Goal: Task Accomplishment & Management: Manage account settings

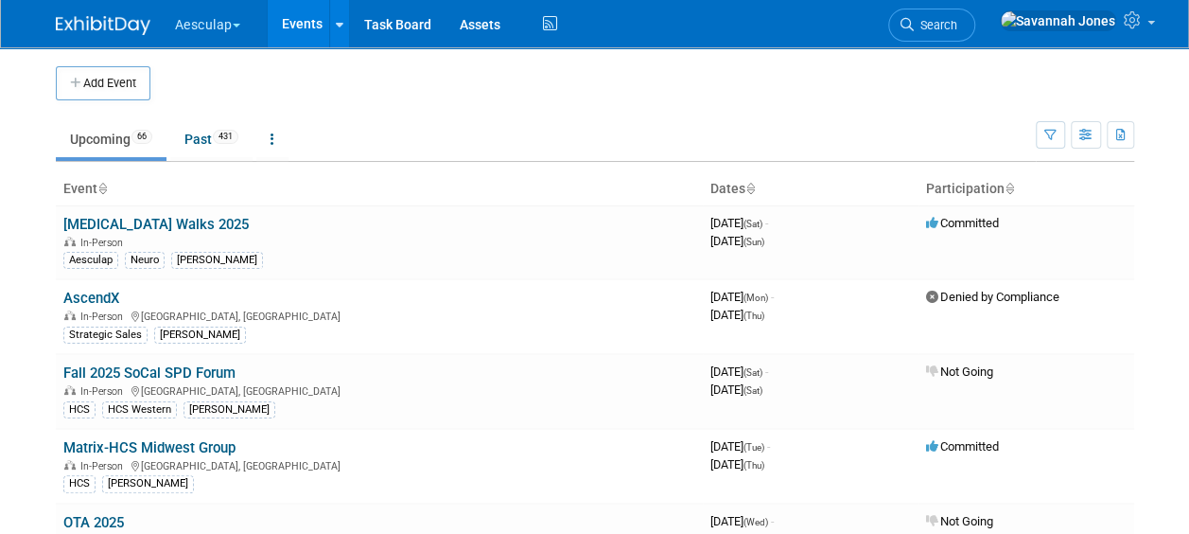
click at [225, 15] on button "Aesculap" at bounding box center [218, 21] width 91 height 42
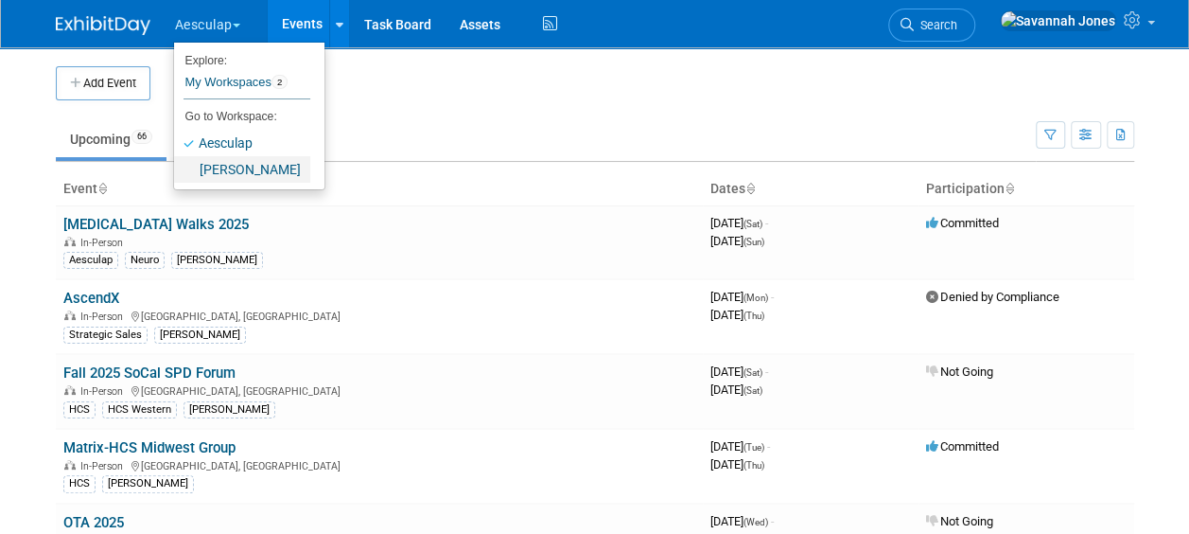
click at [237, 174] on link "[PERSON_NAME]" at bounding box center [242, 169] width 136 height 26
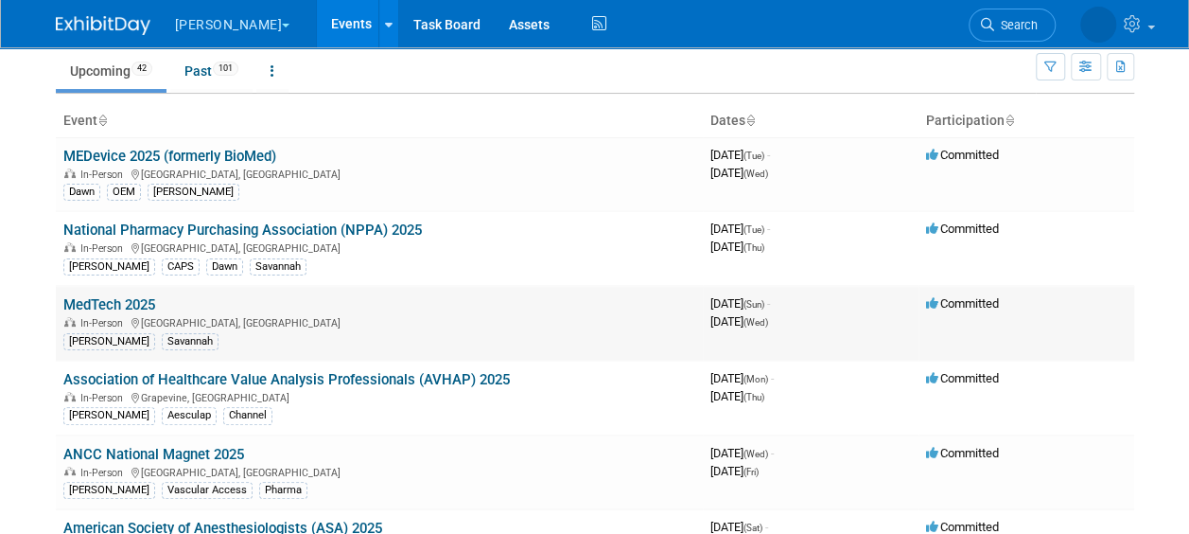
scroll to position [284, 0]
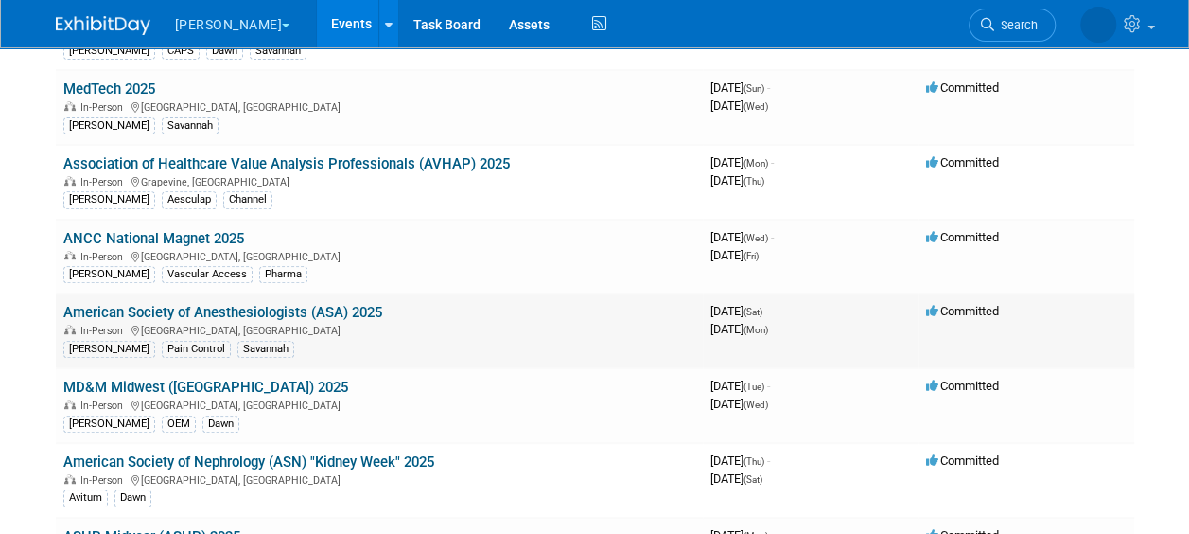
click at [321, 307] on link "American Society of Anesthesiologists (ASA) 2025" at bounding box center [222, 312] width 319 height 17
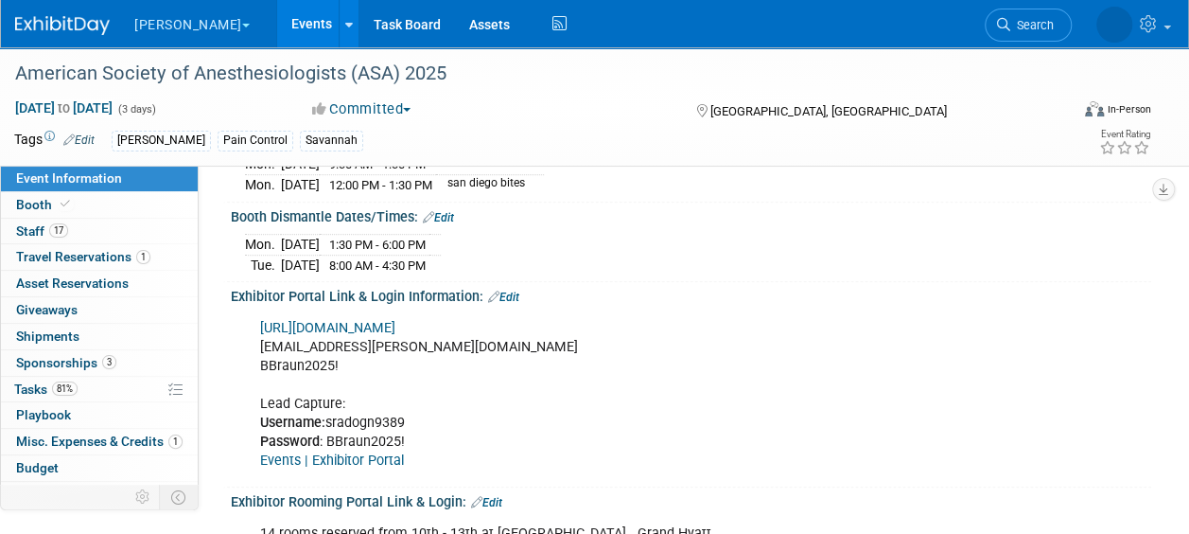
scroll to position [473, 0]
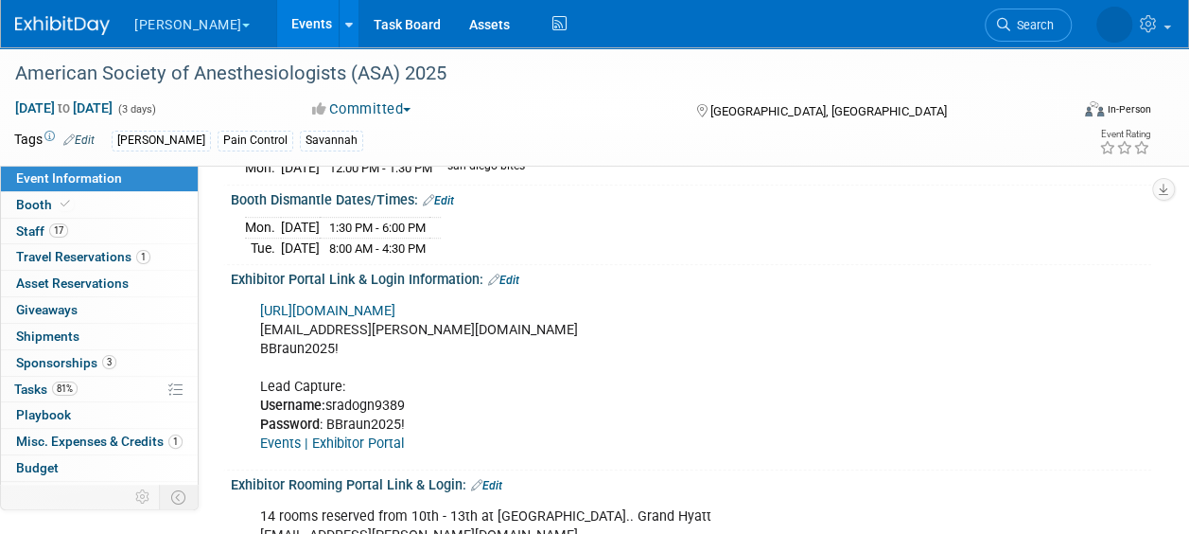
click at [395, 303] on link "https://ANES2025.exh.mapyourshow.com/" at bounding box center [327, 311] width 135 height 16
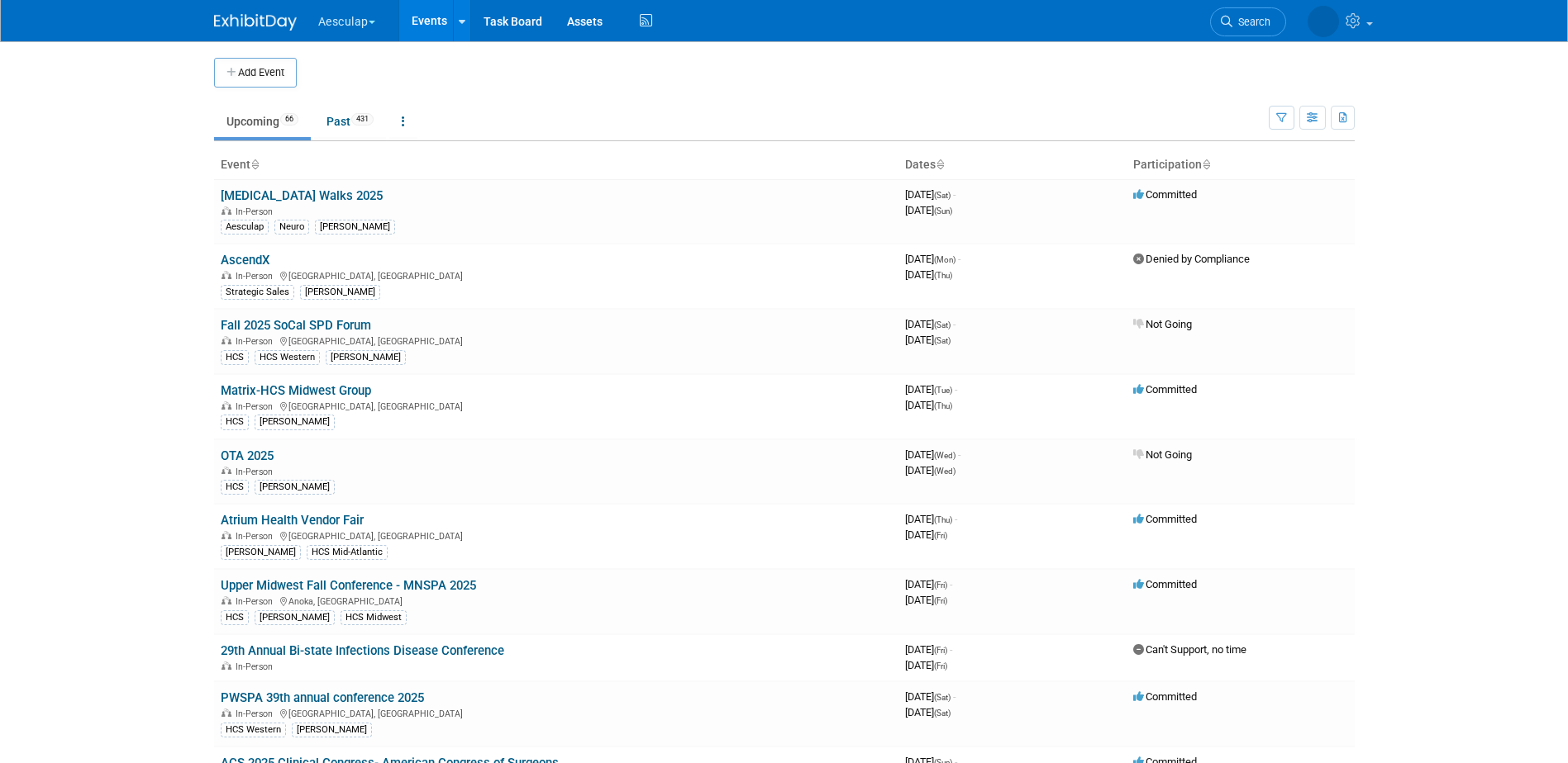
click at [345, 20] on button "Aesculap" at bounding box center [356, 18] width 79 height 37
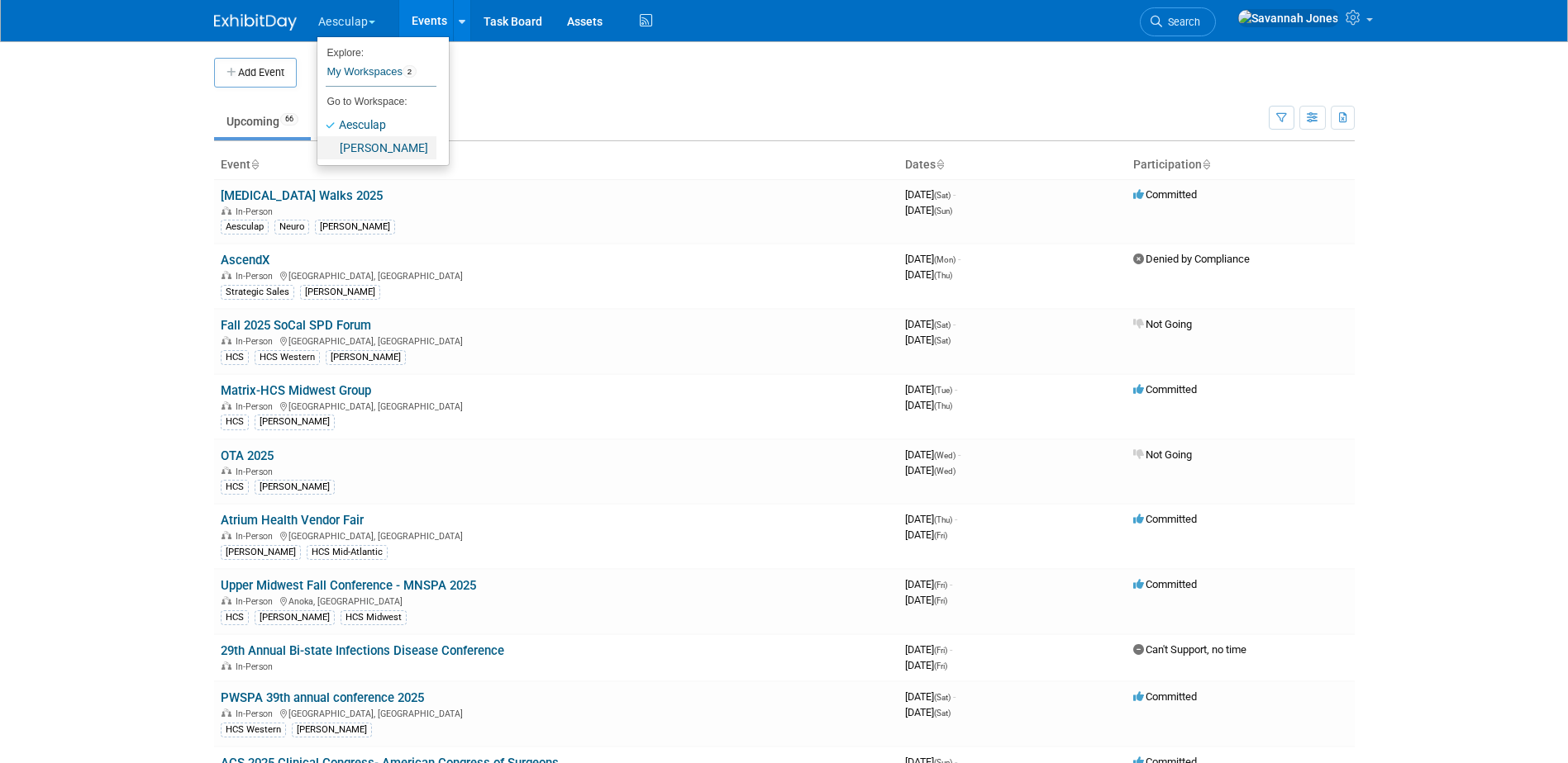
click at [363, 139] on link "[PERSON_NAME]" at bounding box center [376, 148] width 119 height 23
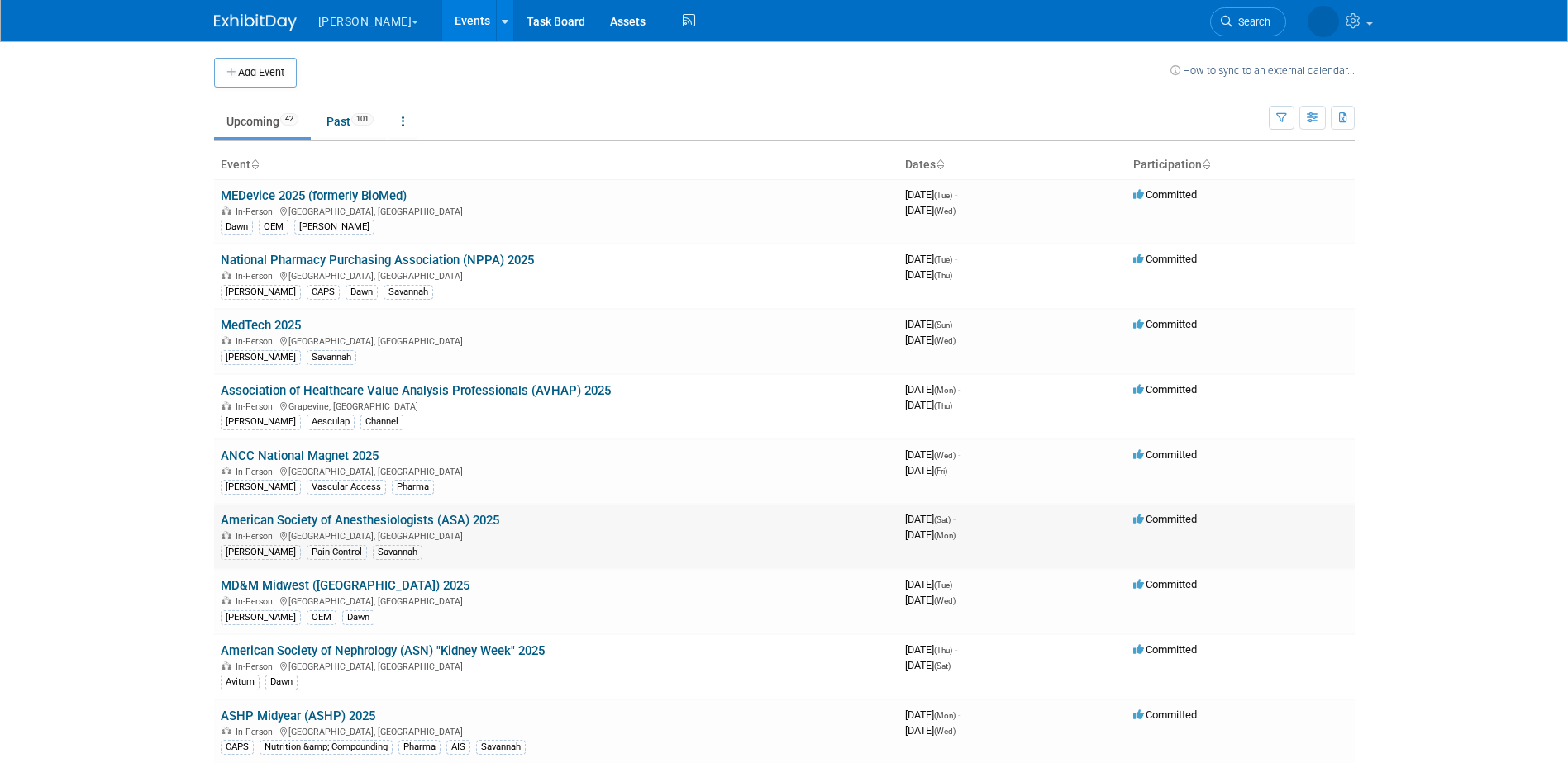
click at [452, 525] on link "American Society of Anesthesiologists (ASA) 2025" at bounding box center [360, 520] width 279 height 15
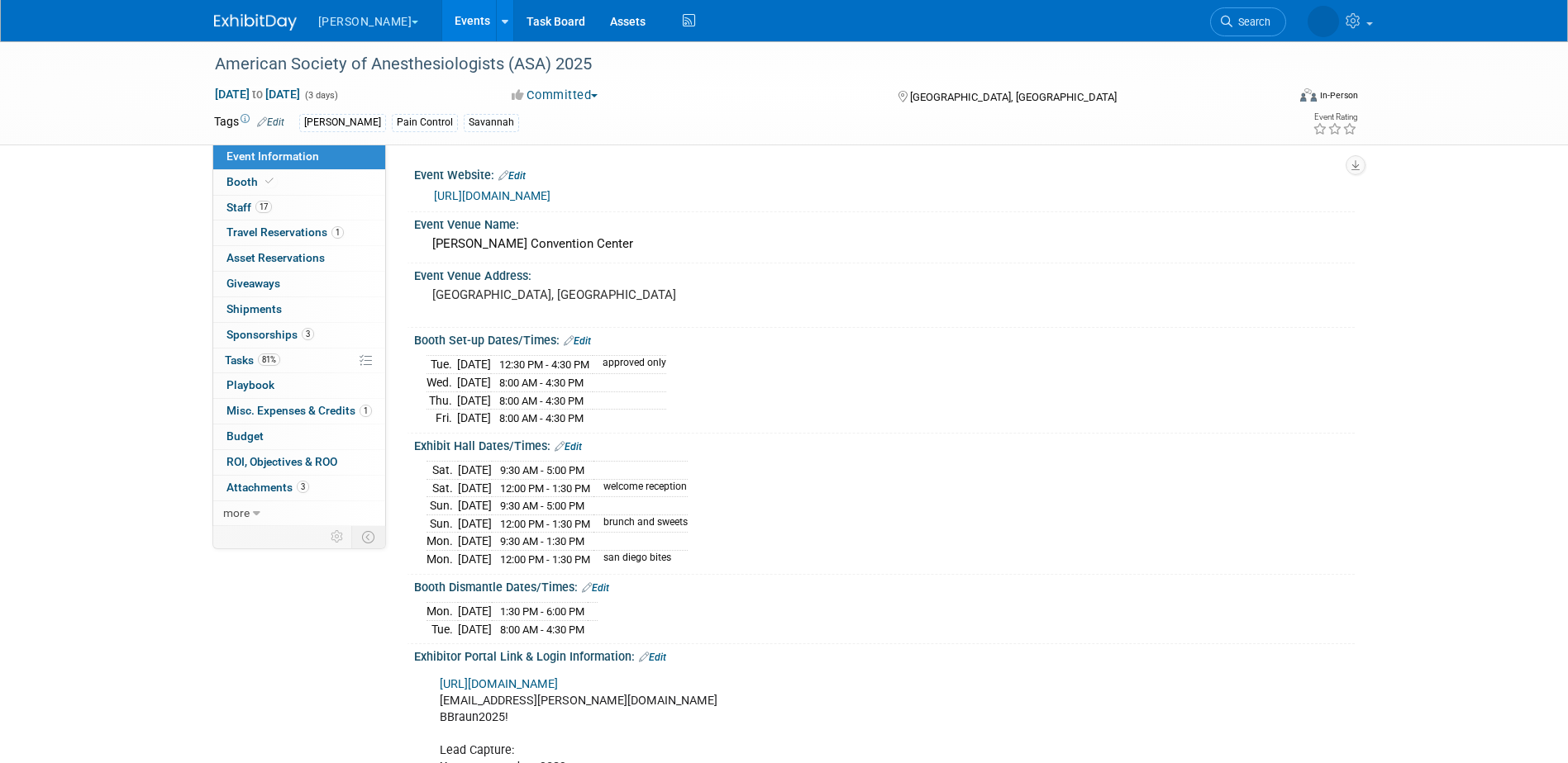
click at [343, 333] on link "3 Sponsorships 3" at bounding box center [299, 335] width 172 height 24
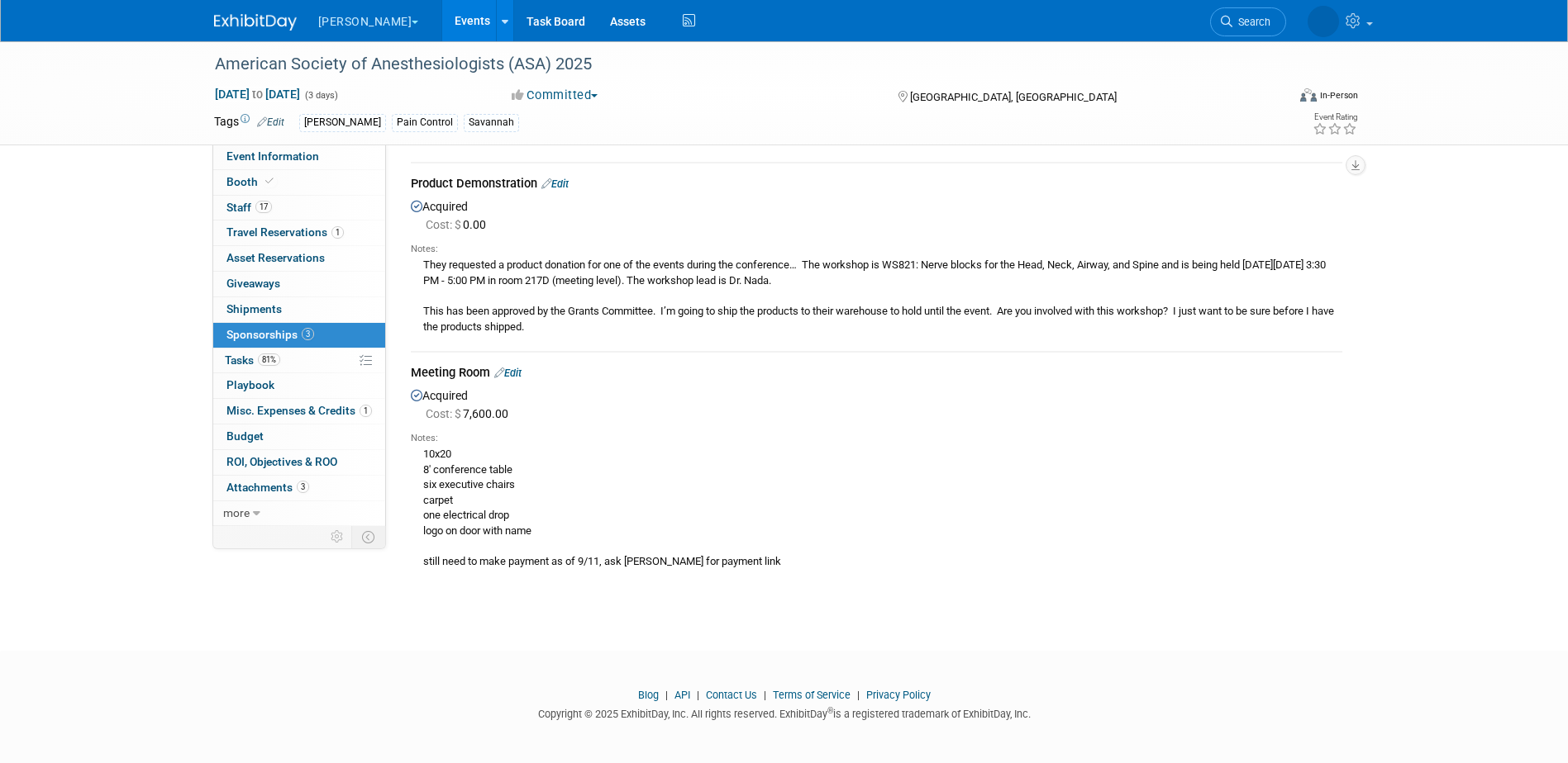
scroll to position [272, 0]
click at [308, 160] on span "Event Information" at bounding box center [273, 155] width 93 height 13
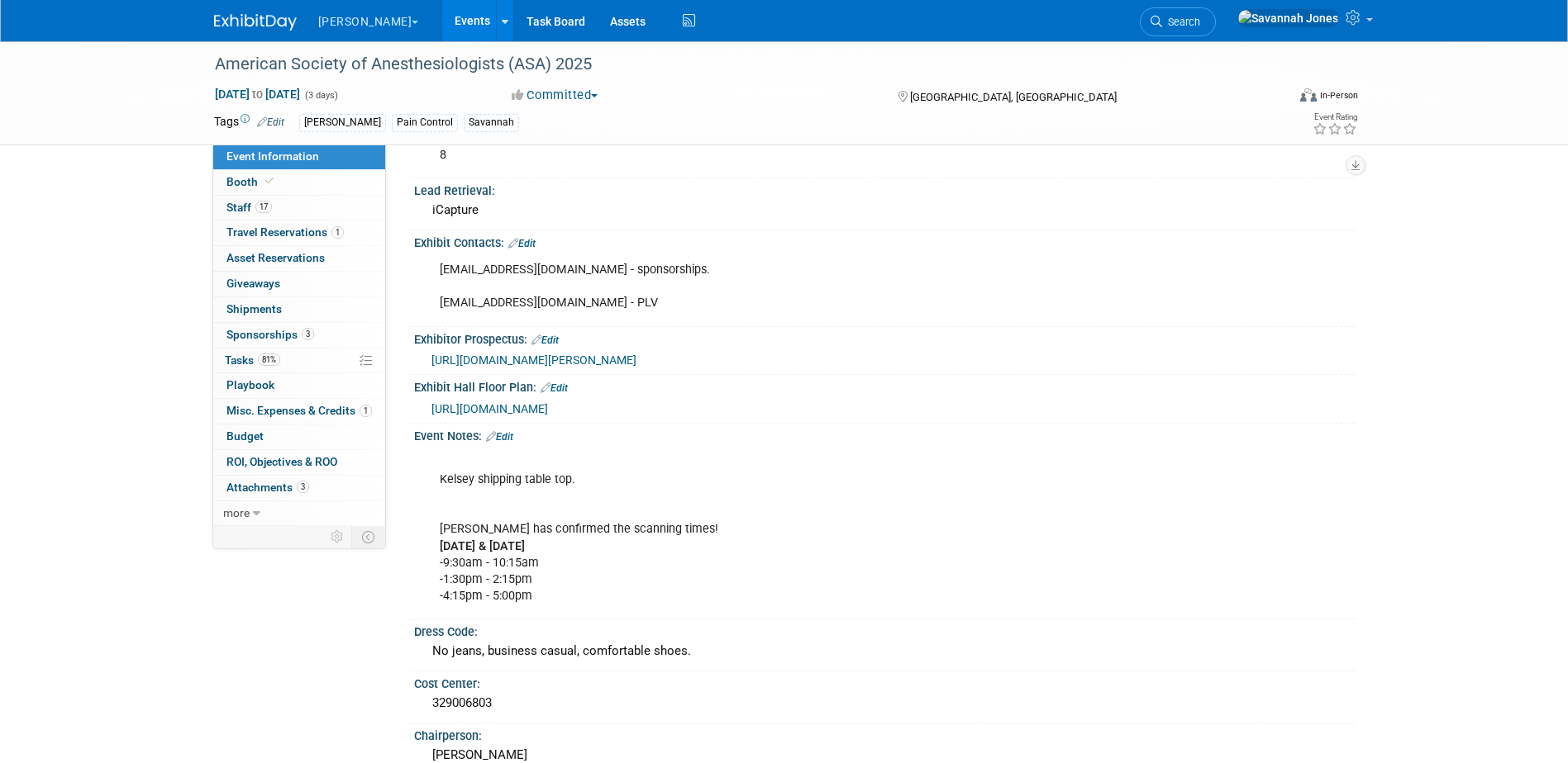
scroll to position [826, 0]
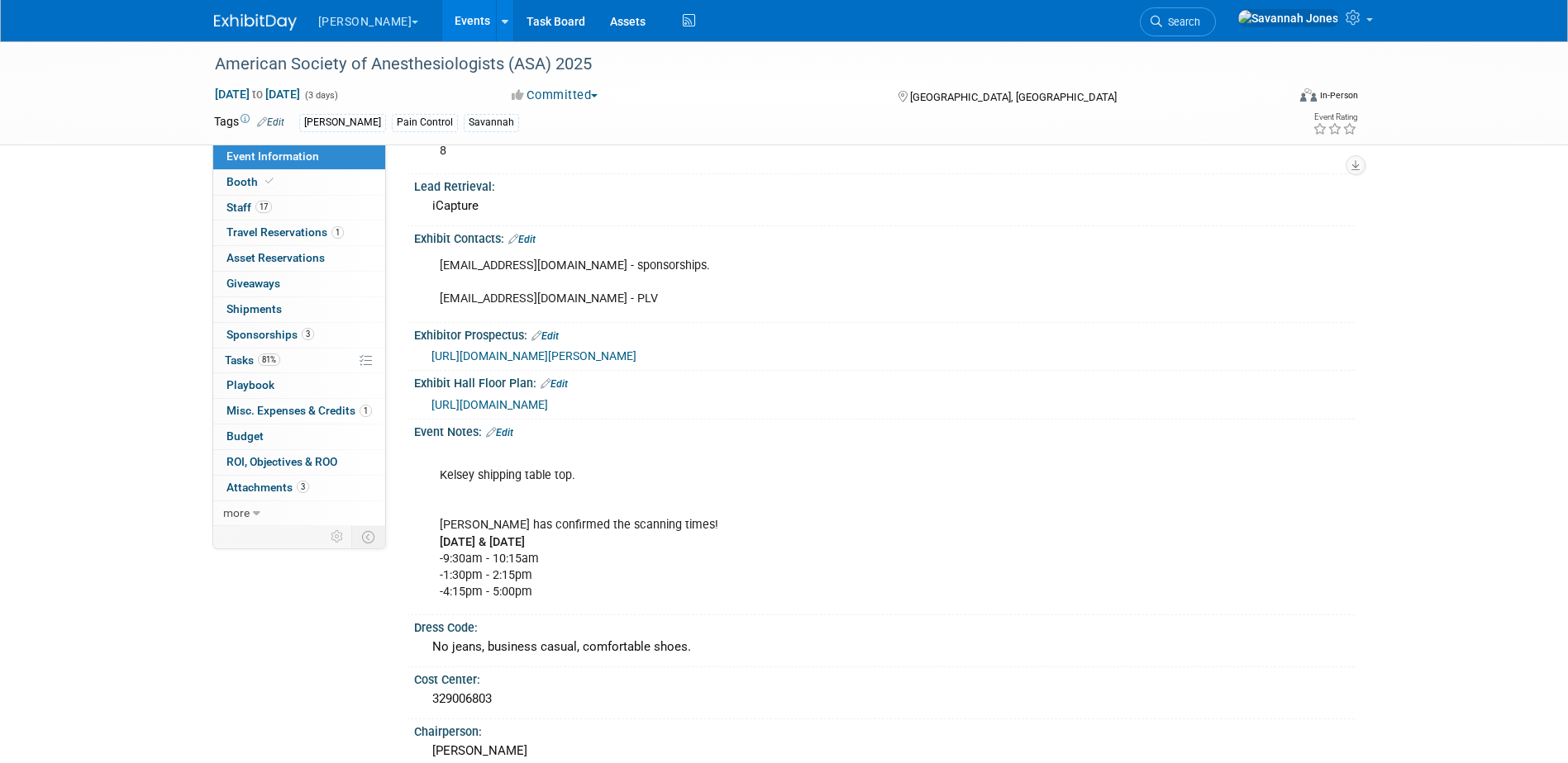
click at [583, 395] on div "[URL][DOMAIN_NAME]" at bounding box center [887, 403] width 911 height 18
click at [548, 398] on span "[URL][DOMAIN_NAME]" at bounding box center [489, 404] width 116 height 13
click at [324, 170] on link "Booth" at bounding box center [299, 182] width 172 height 24
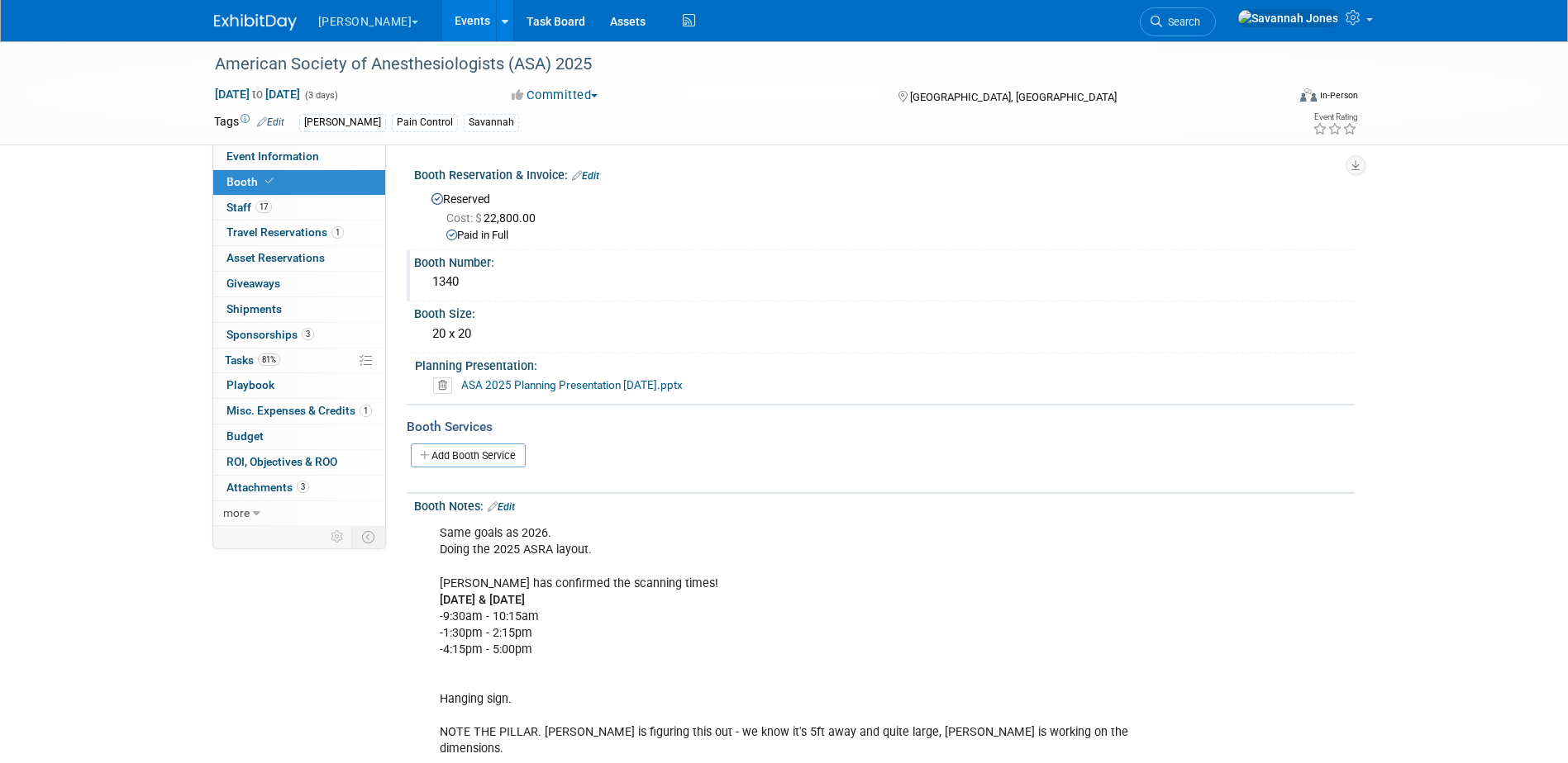
click at [490, 293] on div "1340" at bounding box center [884, 281] width 915 height 25
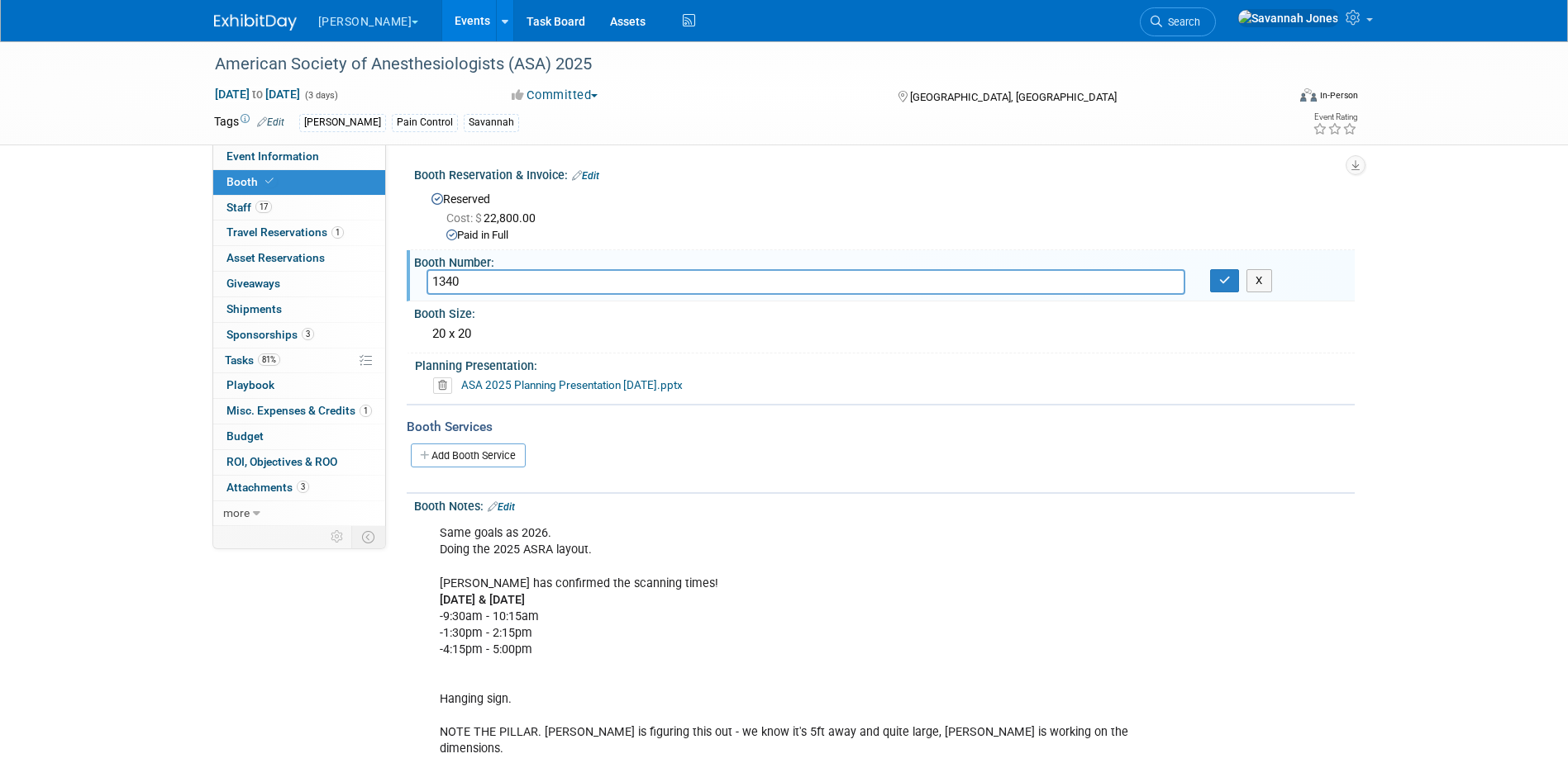
click at [483, 282] on input "1340" at bounding box center [805, 281] width 759 height 25
type input "1340, HQ885 meeting room"
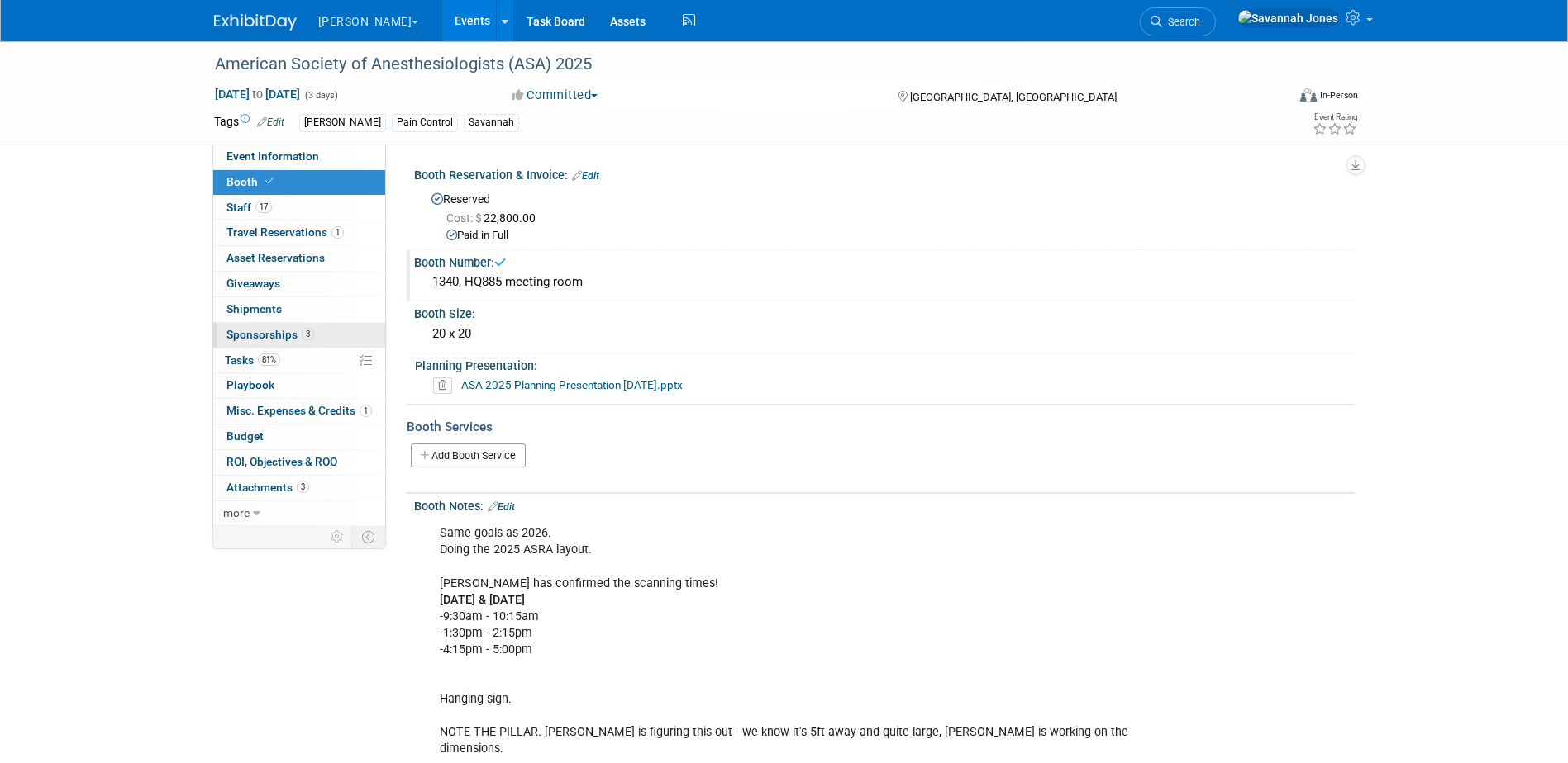
click at [292, 330] on span "Sponsorships 3" at bounding box center [270, 334] width 87 height 13
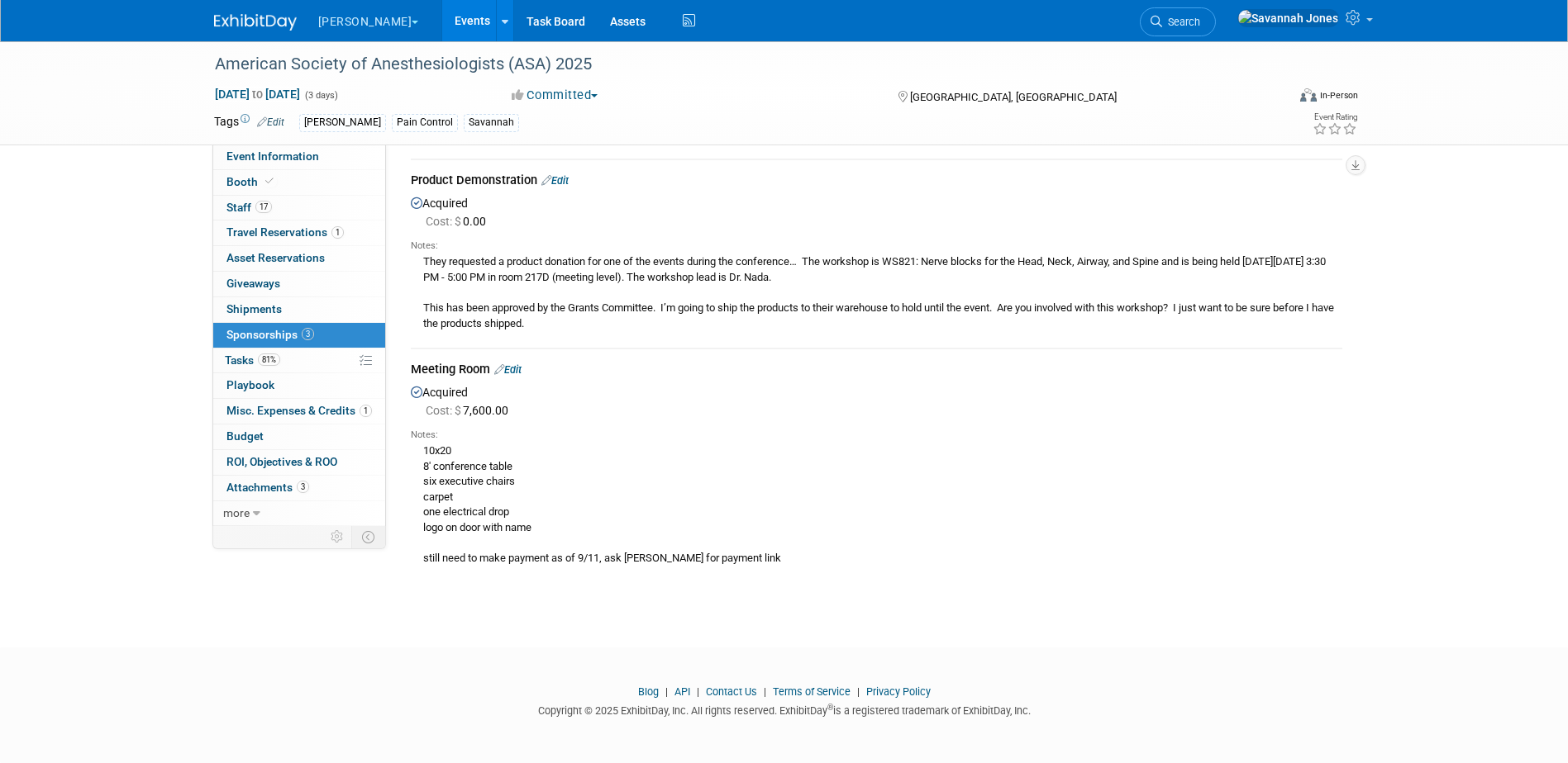
click at [514, 372] on link "Edit" at bounding box center [508, 369] width 27 height 12
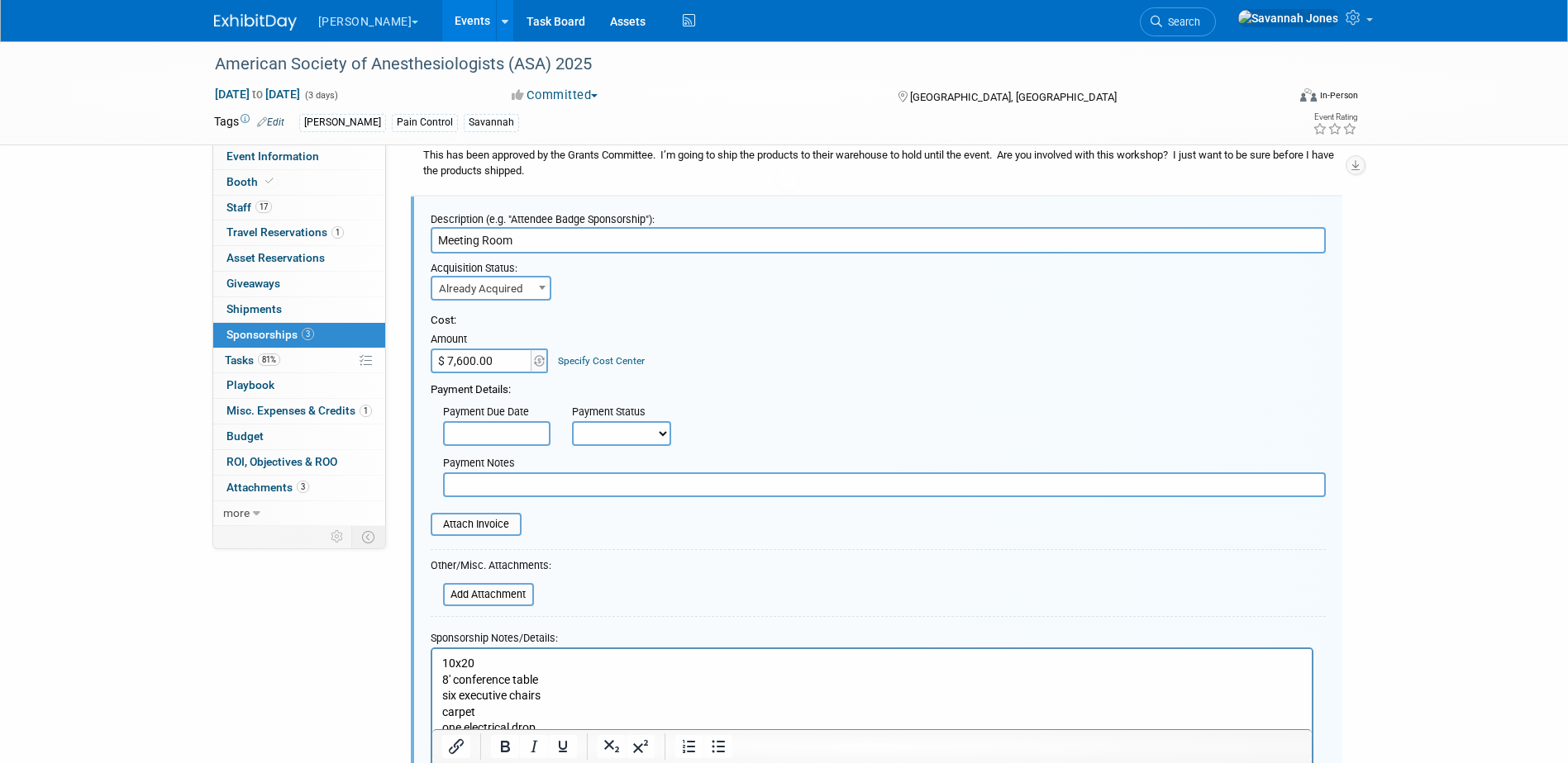
scroll to position [434, 0]
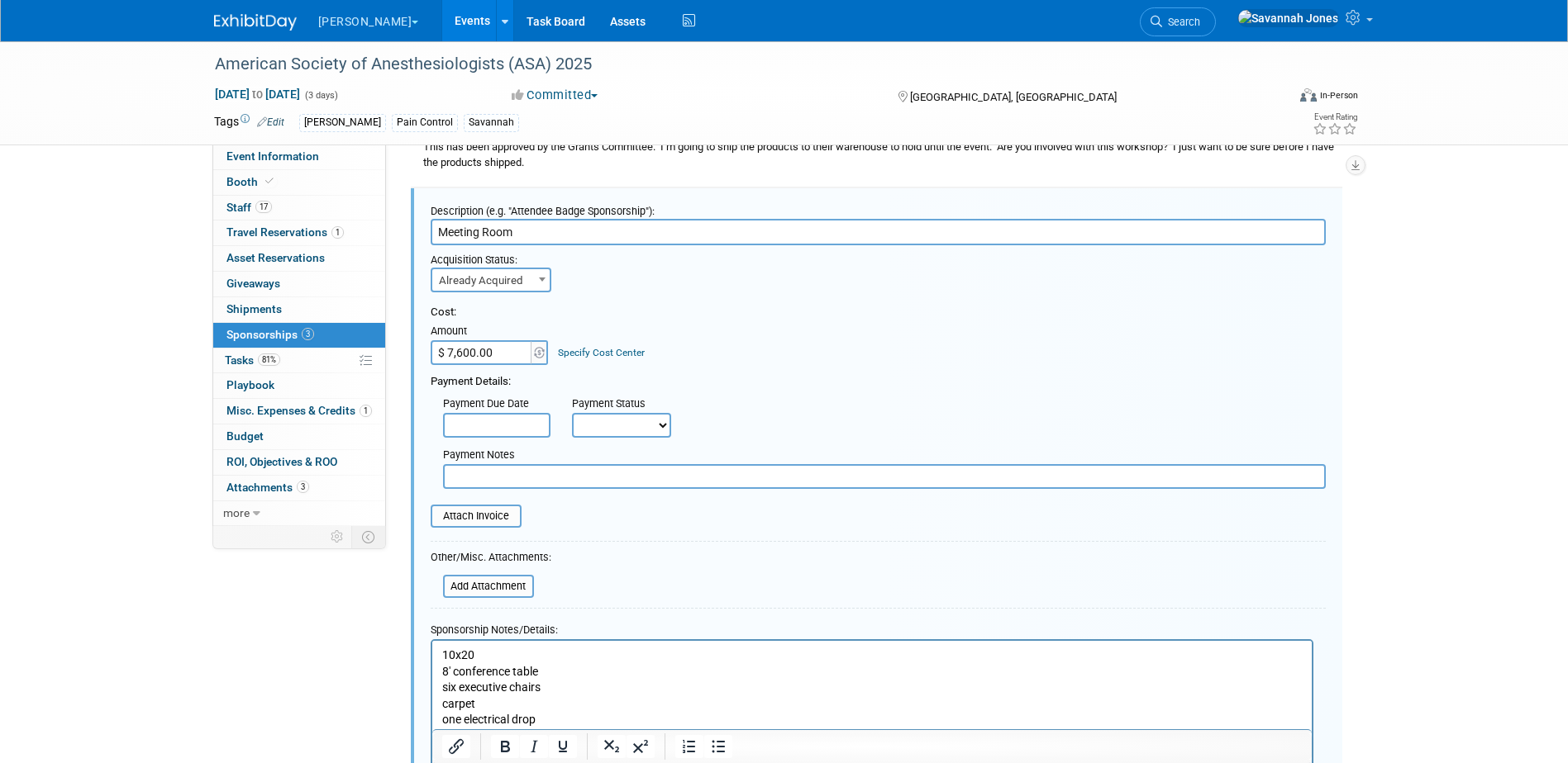
click at [494, 648] on p "10x20 8' conference table six executive chairs carpet one electrical drop logo …" at bounding box center [871, 711] width 860 height 130
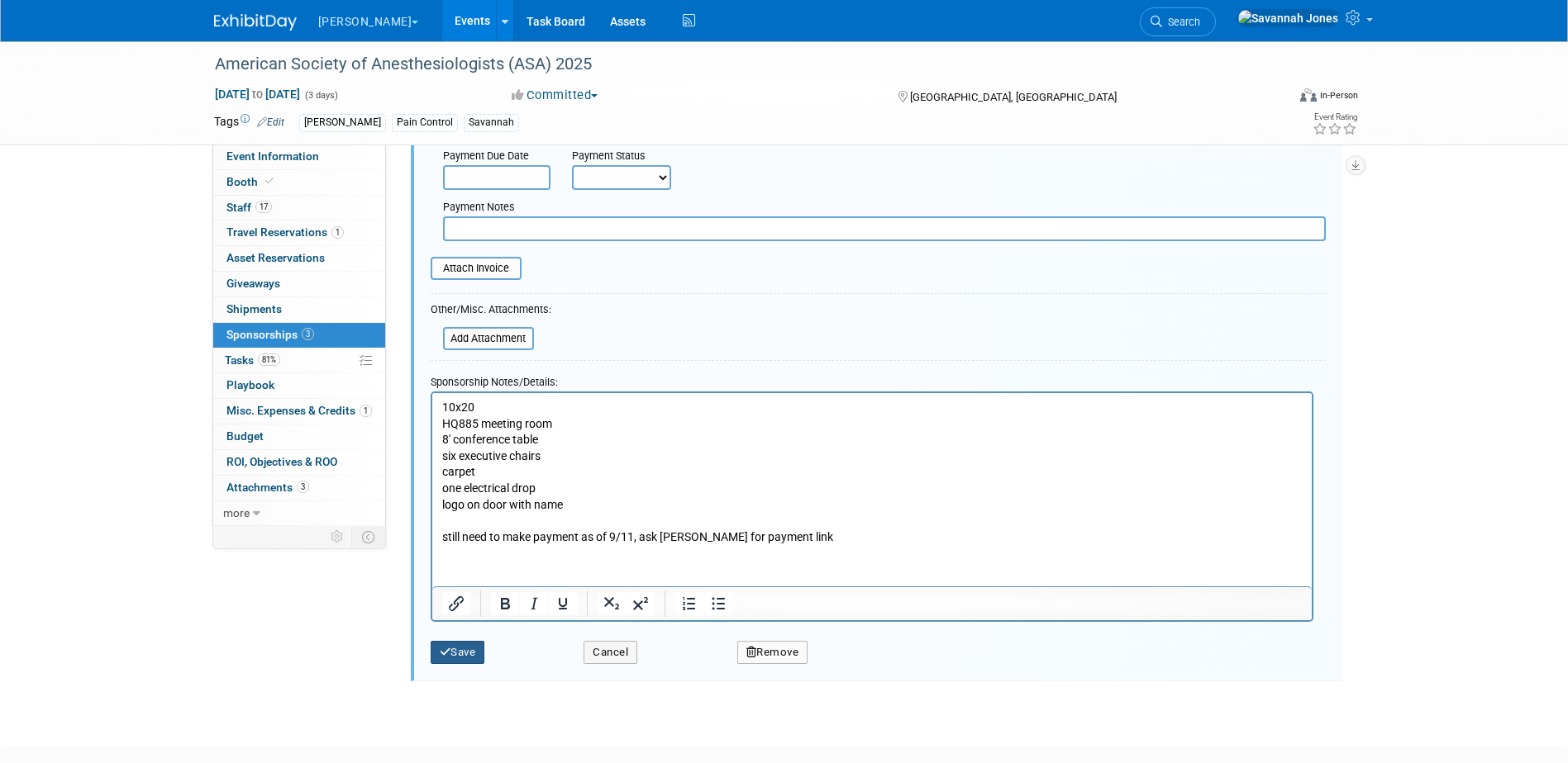
click at [467, 656] on button "Save" at bounding box center [458, 652] width 54 height 23
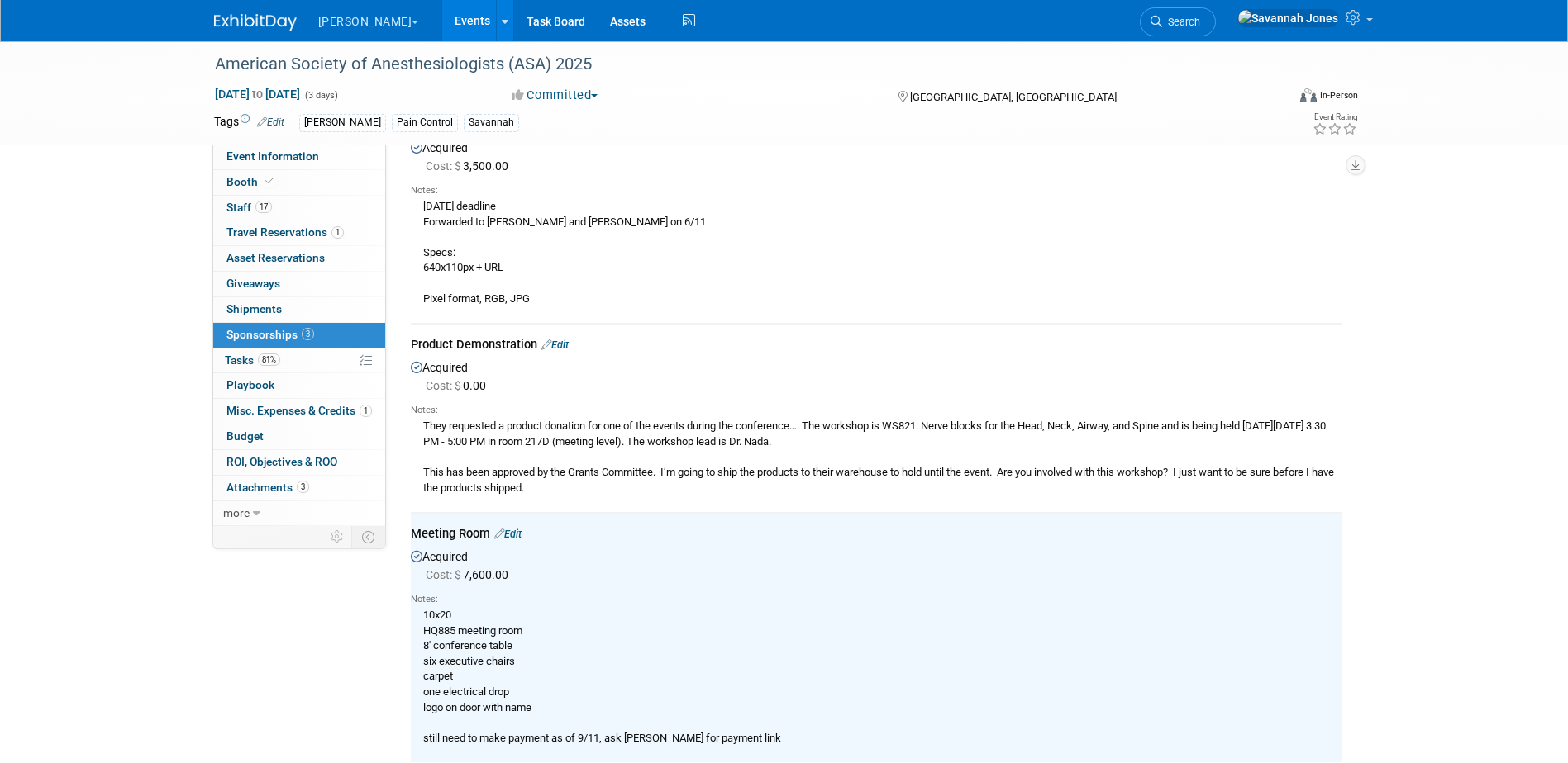
scroll to position [248, 0]
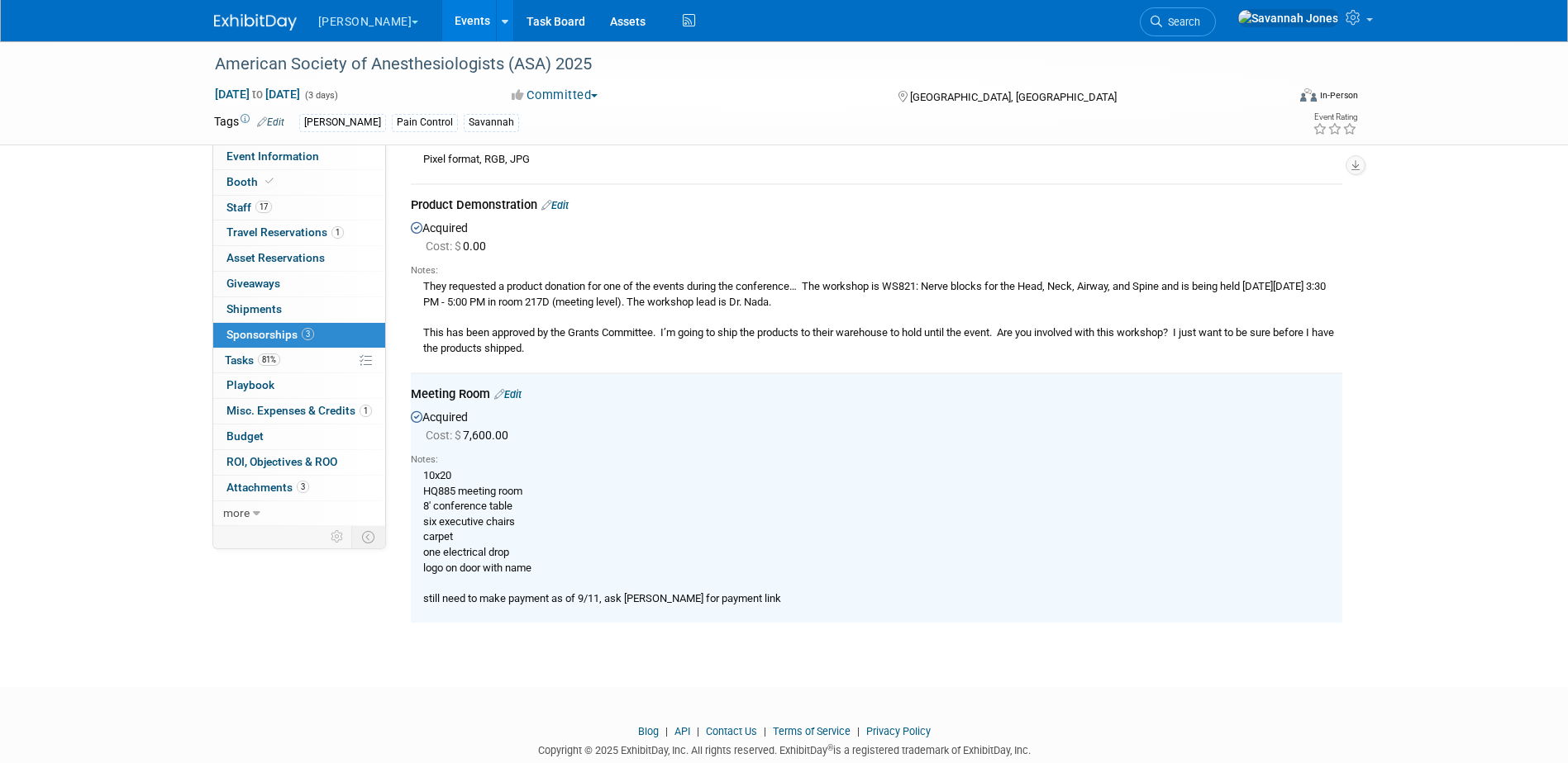
click at [528, 393] on div "Meeting Room Edit" at bounding box center [876, 396] width 931 height 21
click at [525, 382] on td "Meeting Room Edit Acquired Cost: $ 7,600.00 Notes: HQ885 meeting room carpet" at bounding box center [876, 498] width 931 height 250
click at [522, 382] on td "Meeting Room Edit Acquired Cost: $ 7,600.00 Notes: HQ885 meeting room carpet" at bounding box center [876, 498] width 931 height 250
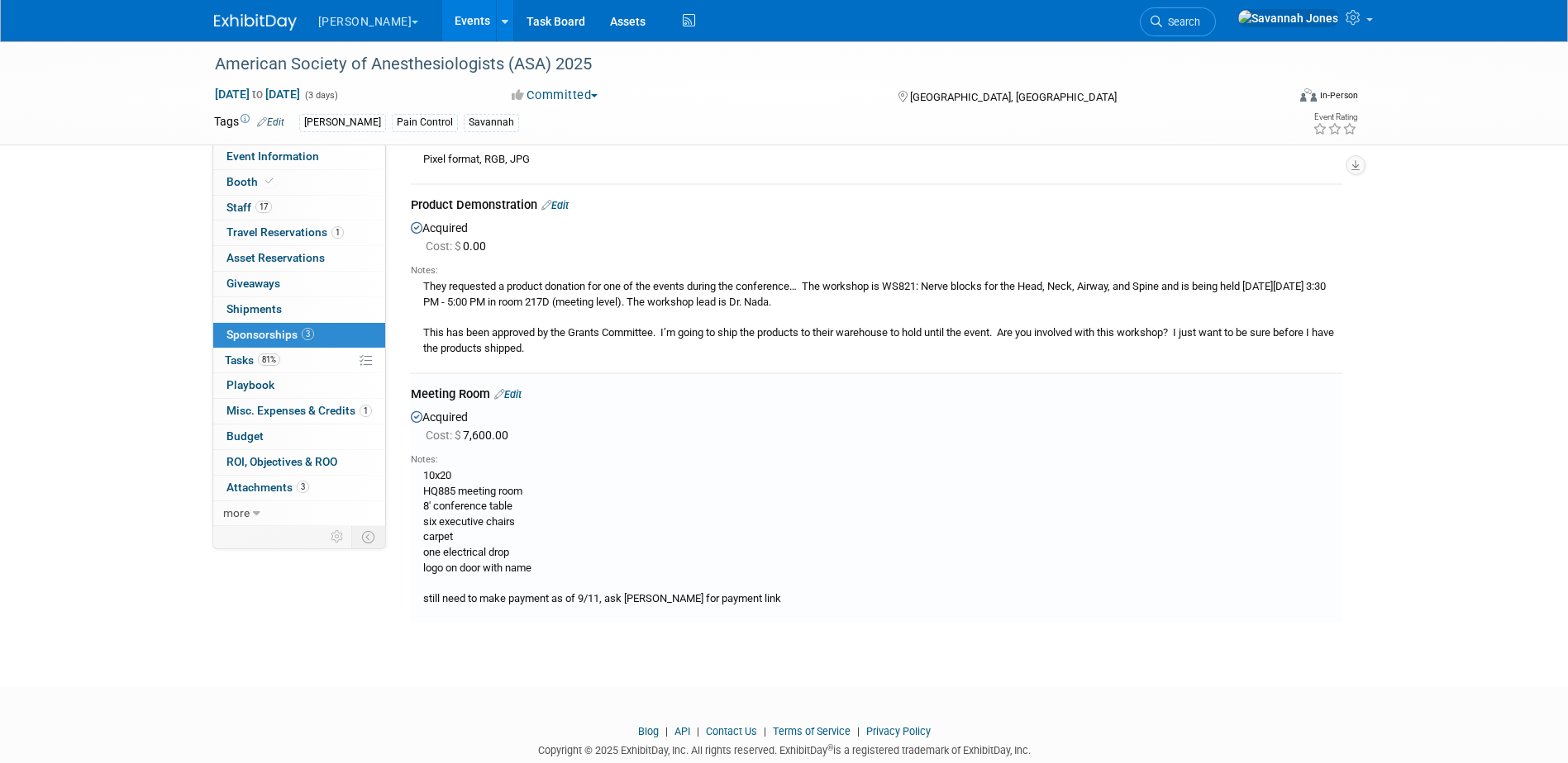
click at [517, 393] on link "Edit" at bounding box center [508, 395] width 27 height 12
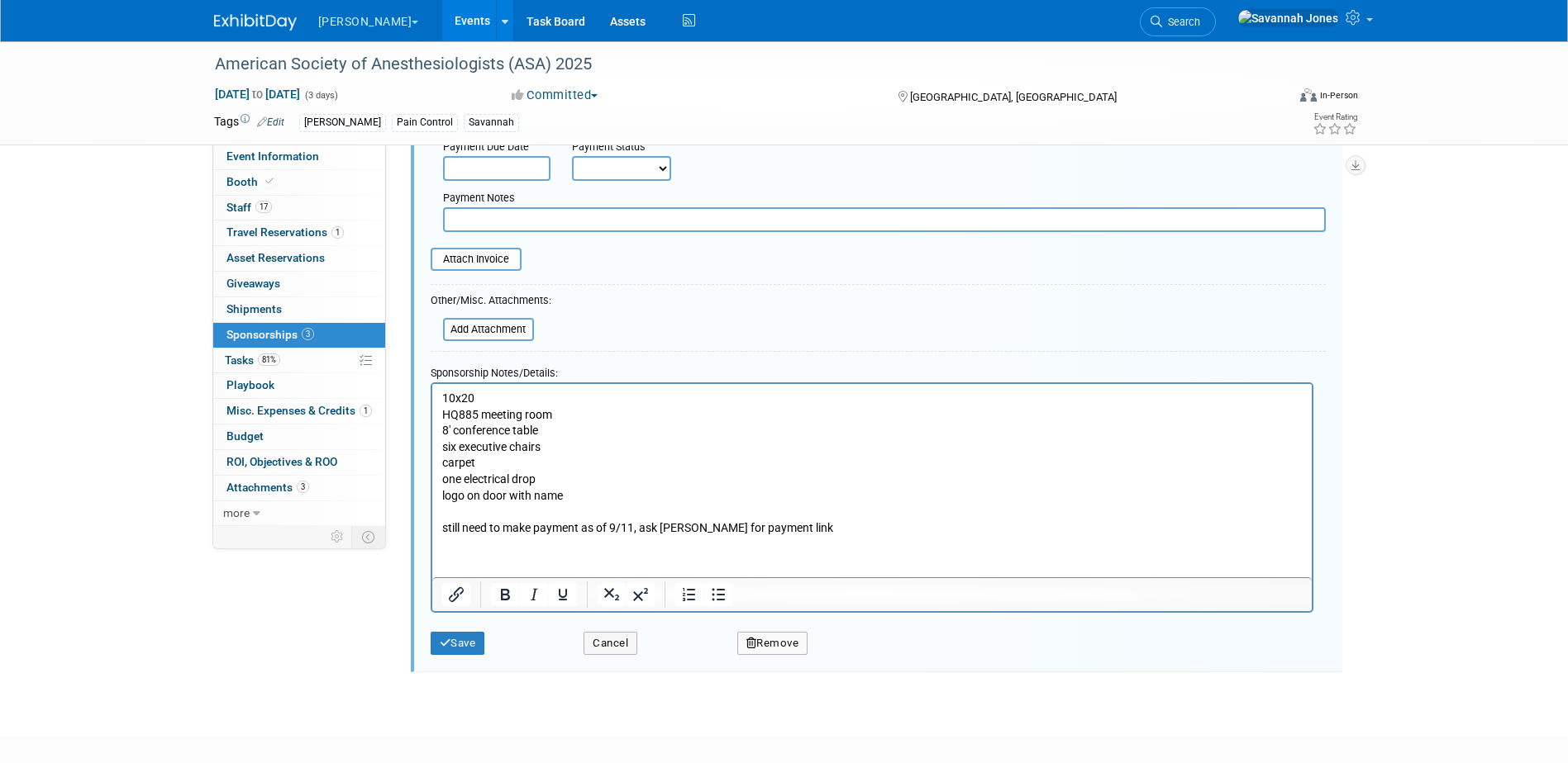
scroll to position [754, 0]
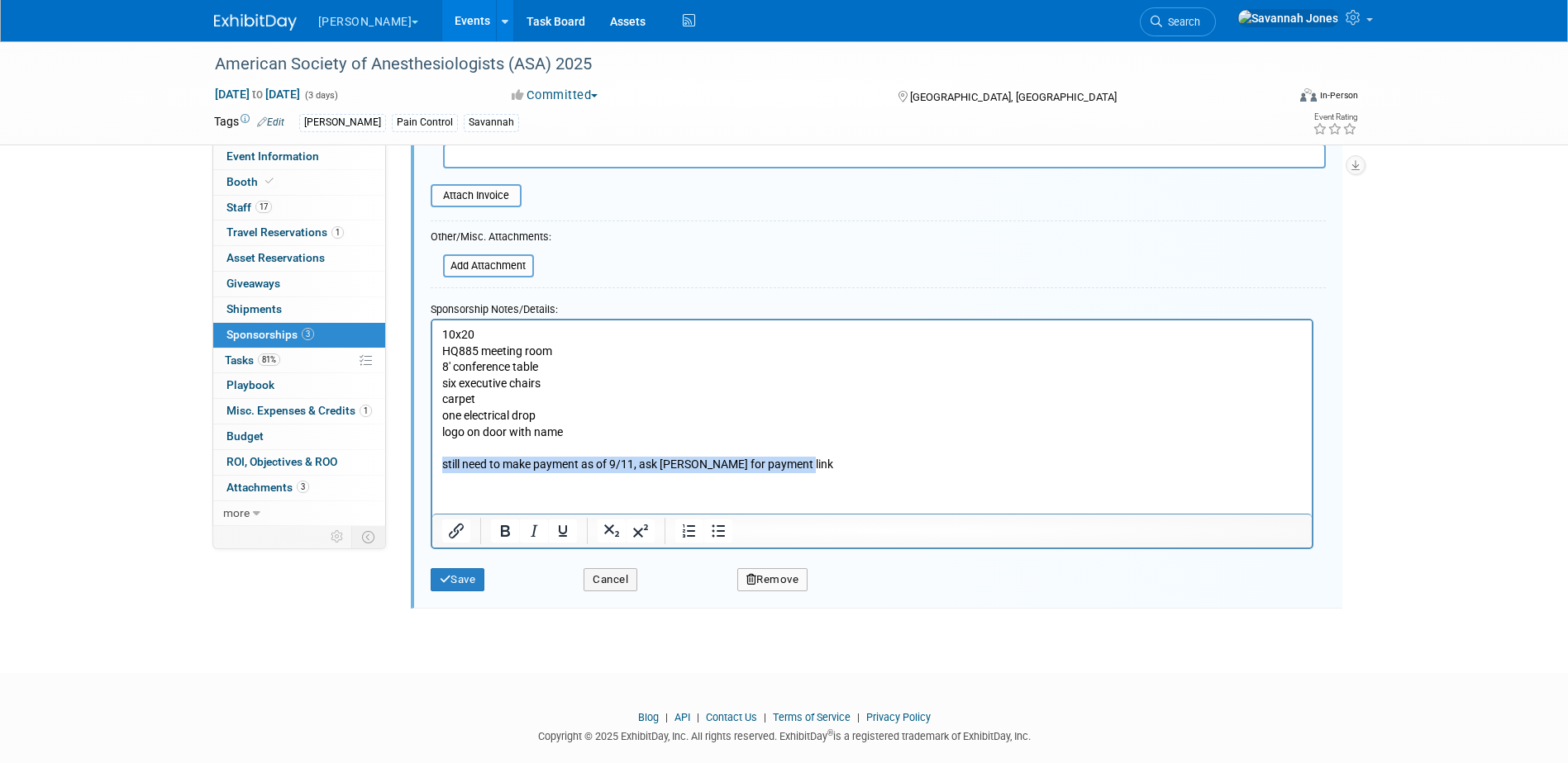
drag, startPoint x: 747, startPoint y: 457, endPoint x: 398, endPoint y: 459, distance: 349.0
click at [432, 459] on html "10x20 HQ885 meeting room 8' conference table six executive chairs carpet one el…" at bounding box center [871, 395] width 880 height 152
click at [463, 588] on button "Save" at bounding box center [458, 580] width 54 height 23
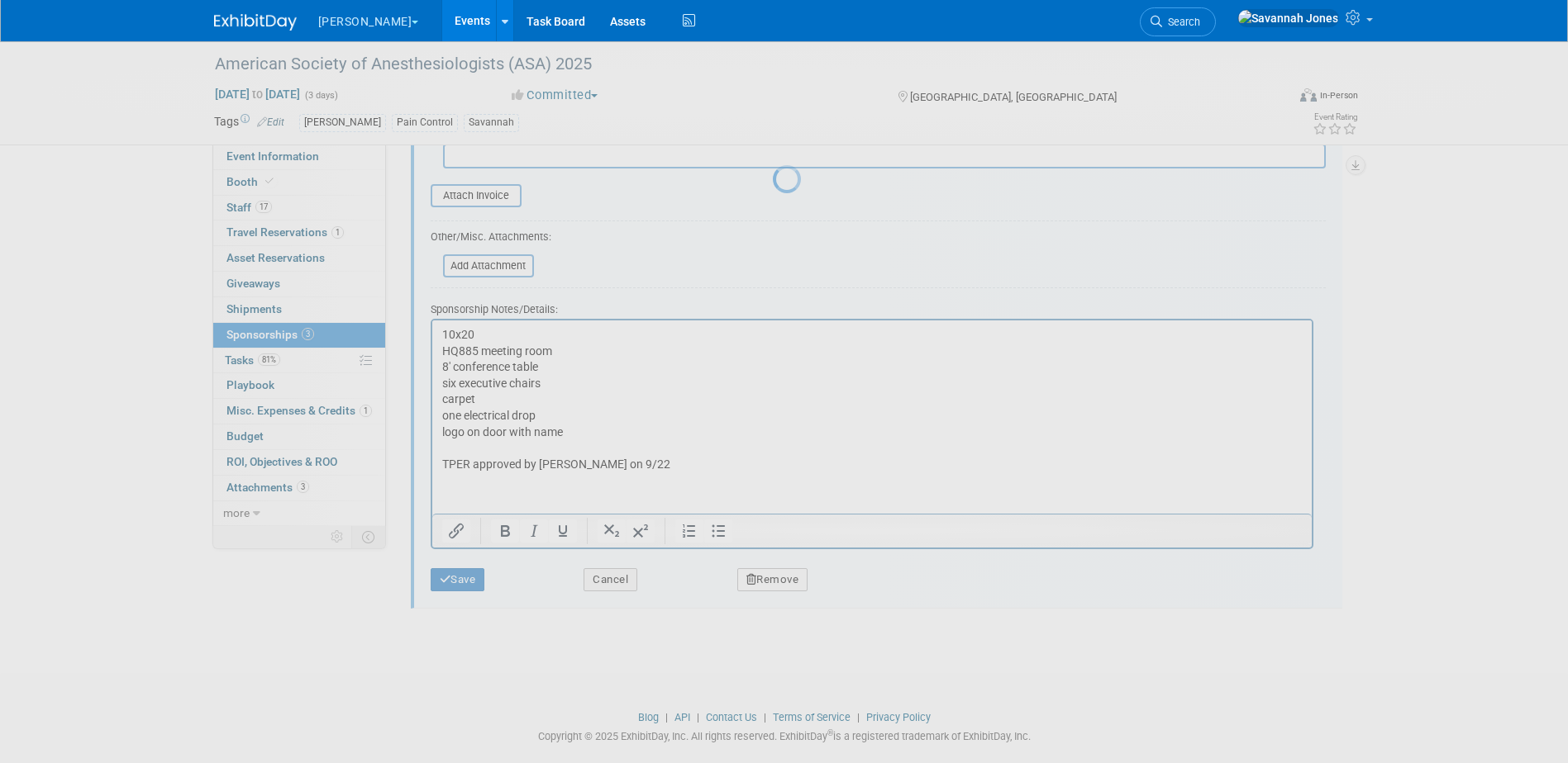
scroll to position [287, 0]
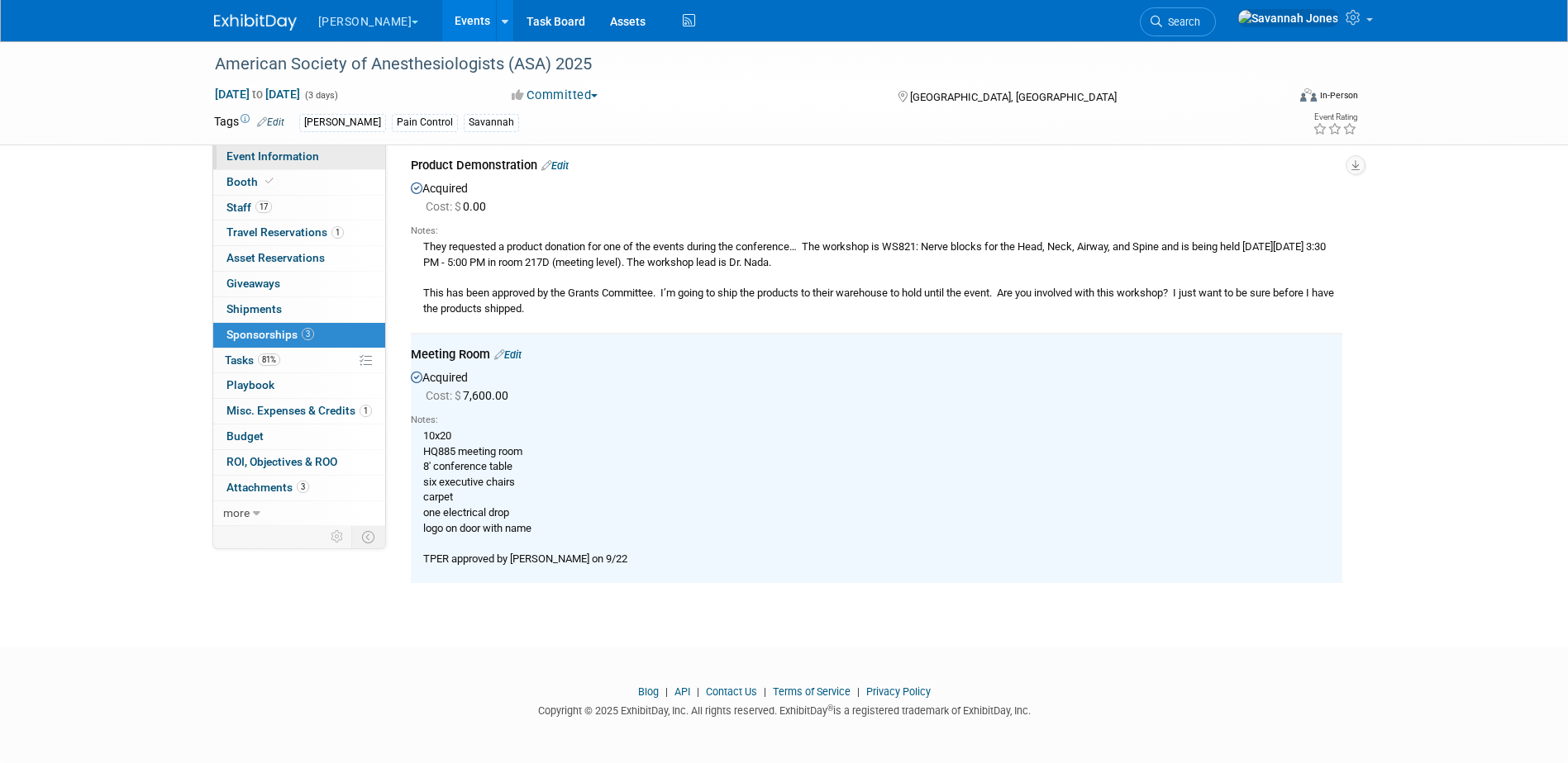
click at [284, 154] on span "Event Information" at bounding box center [273, 155] width 93 height 13
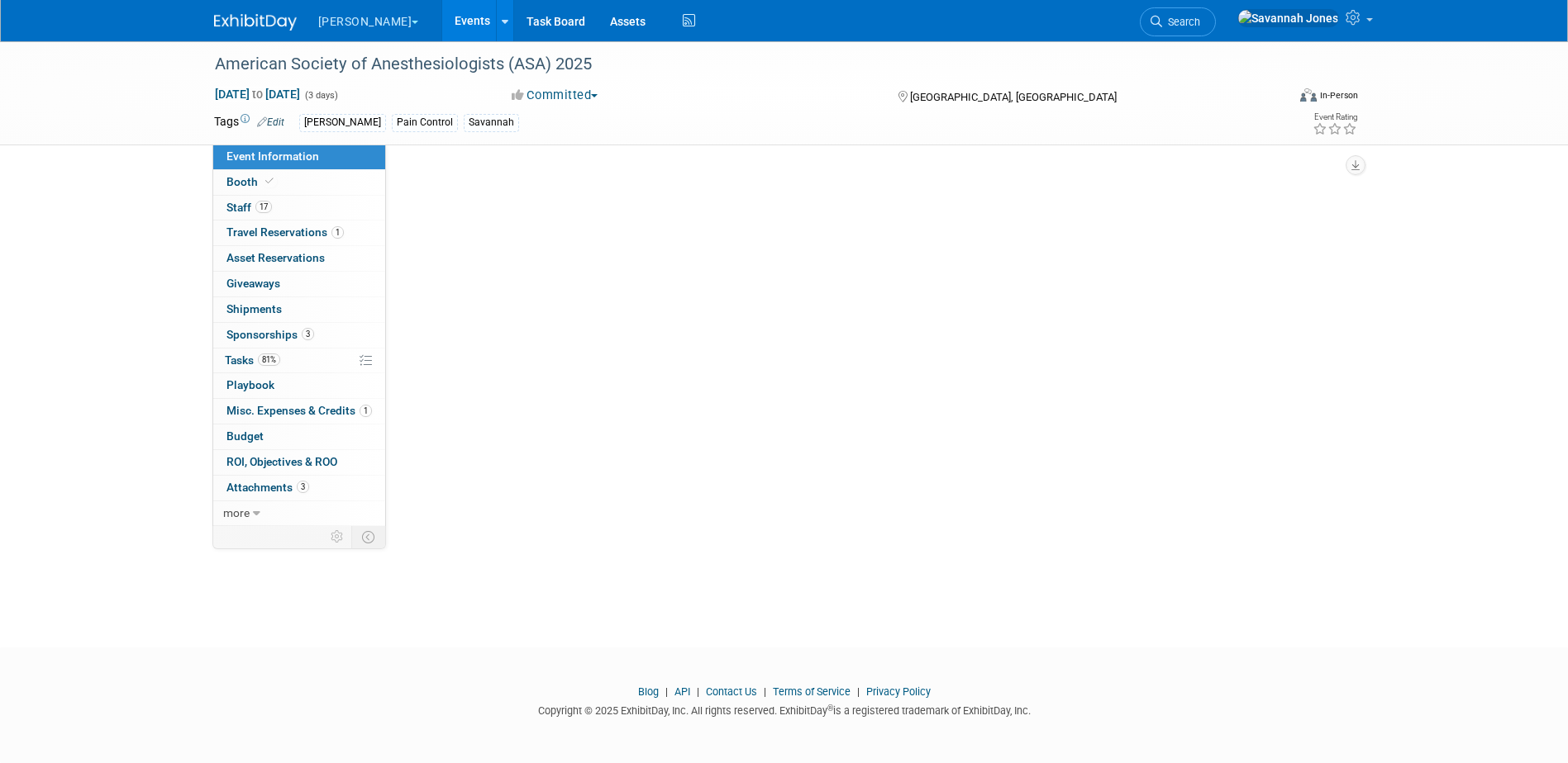
scroll to position [0, 0]
